Goal: Check status: Check status

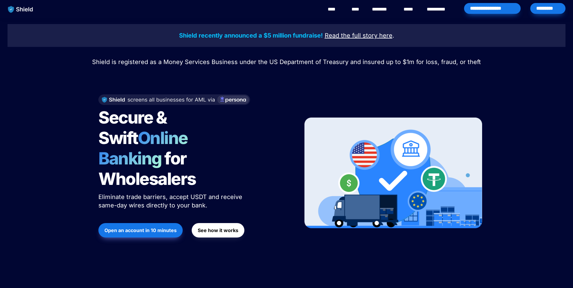
click at [548, 9] on div "*********" at bounding box center [548, 8] width 35 height 11
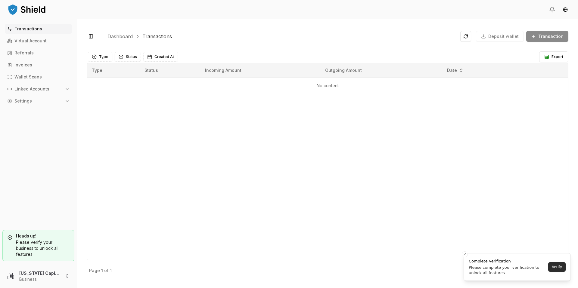
click at [559, 267] on button "Verify" at bounding box center [556, 268] width 17 height 10
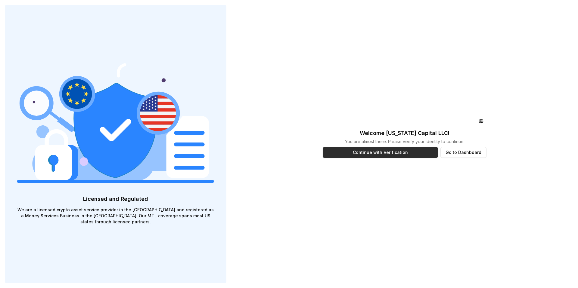
click at [398, 153] on button "Continue with Verification" at bounding box center [380, 152] width 115 height 11
